Goal: Transaction & Acquisition: Purchase product/service

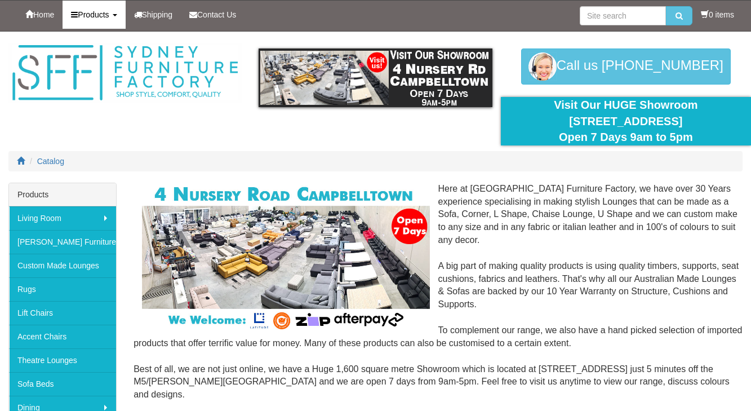
click at [118, 19] on link "Products" at bounding box center [94, 15] width 63 height 28
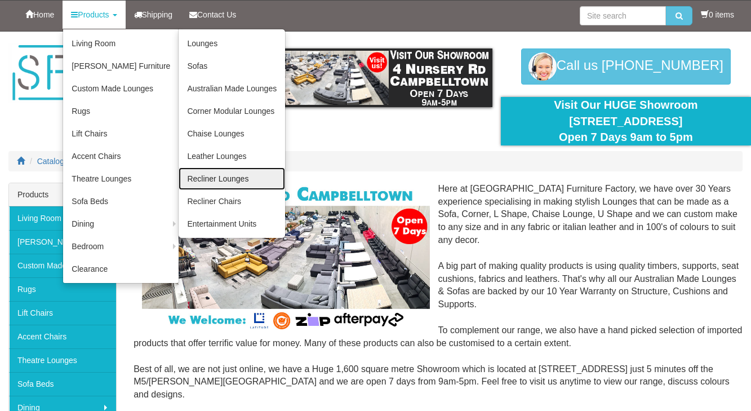
click at [224, 179] on link "Recliner Lounges" at bounding box center [232, 178] width 106 height 23
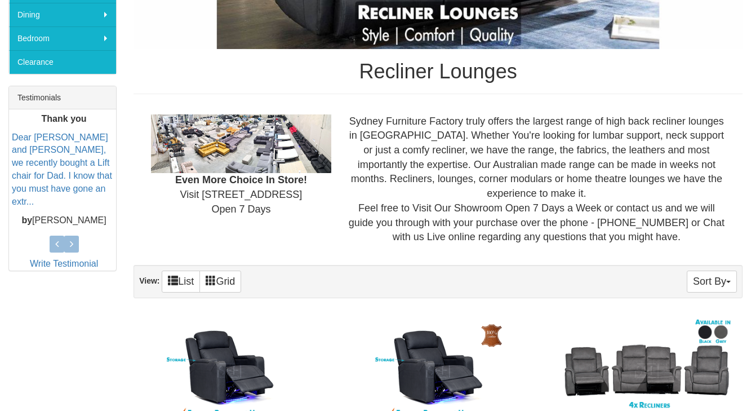
scroll to position [548, 0]
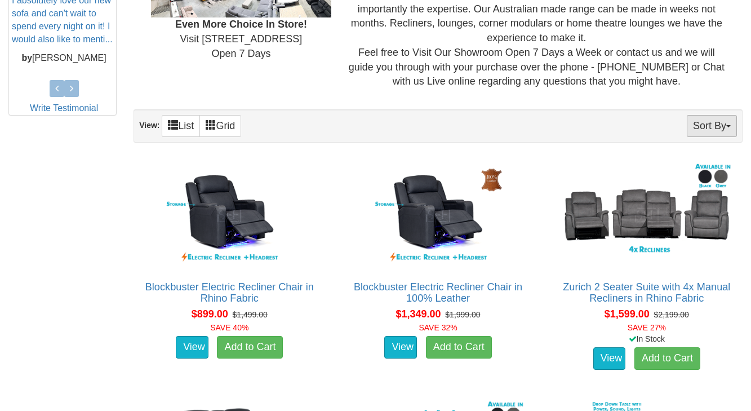
click at [702, 132] on button "Sort By" at bounding box center [712, 126] width 50 height 22
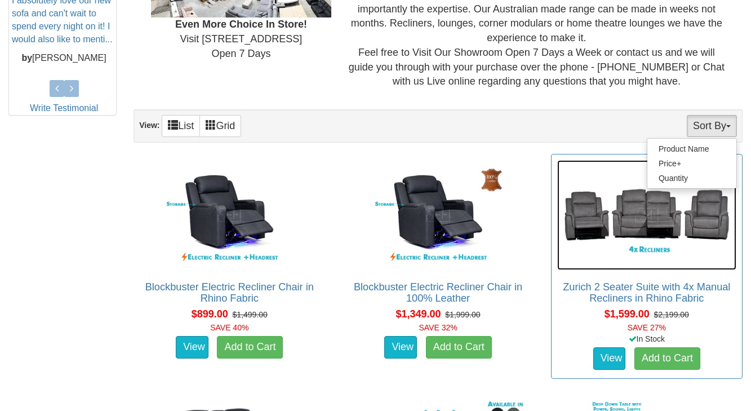
click at [617, 162] on img at bounding box center [646, 215] width 179 height 110
